Goal: Task Accomplishment & Management: Manage account settings

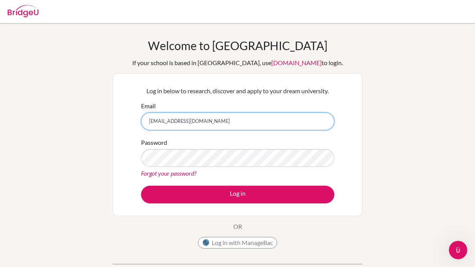
type input "[EMAIL_ADDRESS][DOMAIN_NAME]"
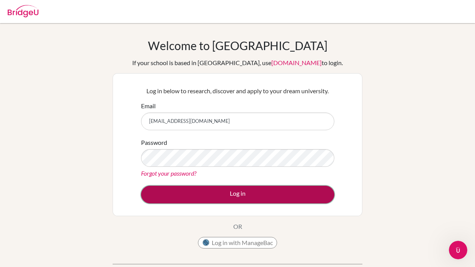
click at [222, 198] on button "Log in" at bounding box center [237, 194] width 193 height 18
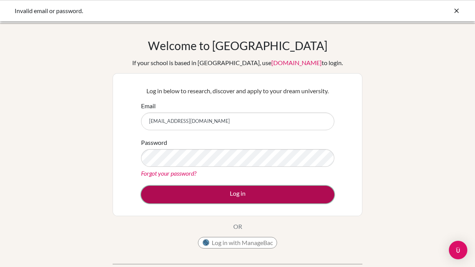
click at [222, 195] on button "Log in" at bounding box center [237, 194] width 193 height 18
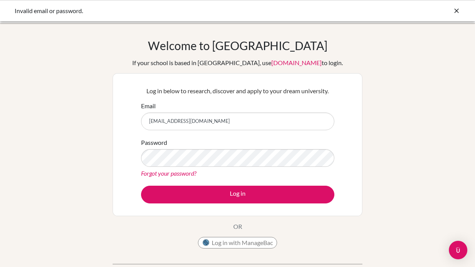
click at [460, 8] on icon at bounding box center [457, 11] width 8 height 8
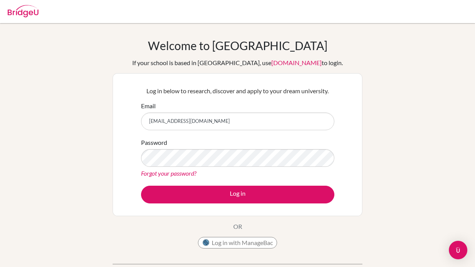
click at [33, 16] on img at bounding box center [23, 11] width 31 height 12
click at [33, 13] on img at bounding box center [23, 11] width 31 height 12
